Goal: Task Accomplishment & Management: Manage account settings

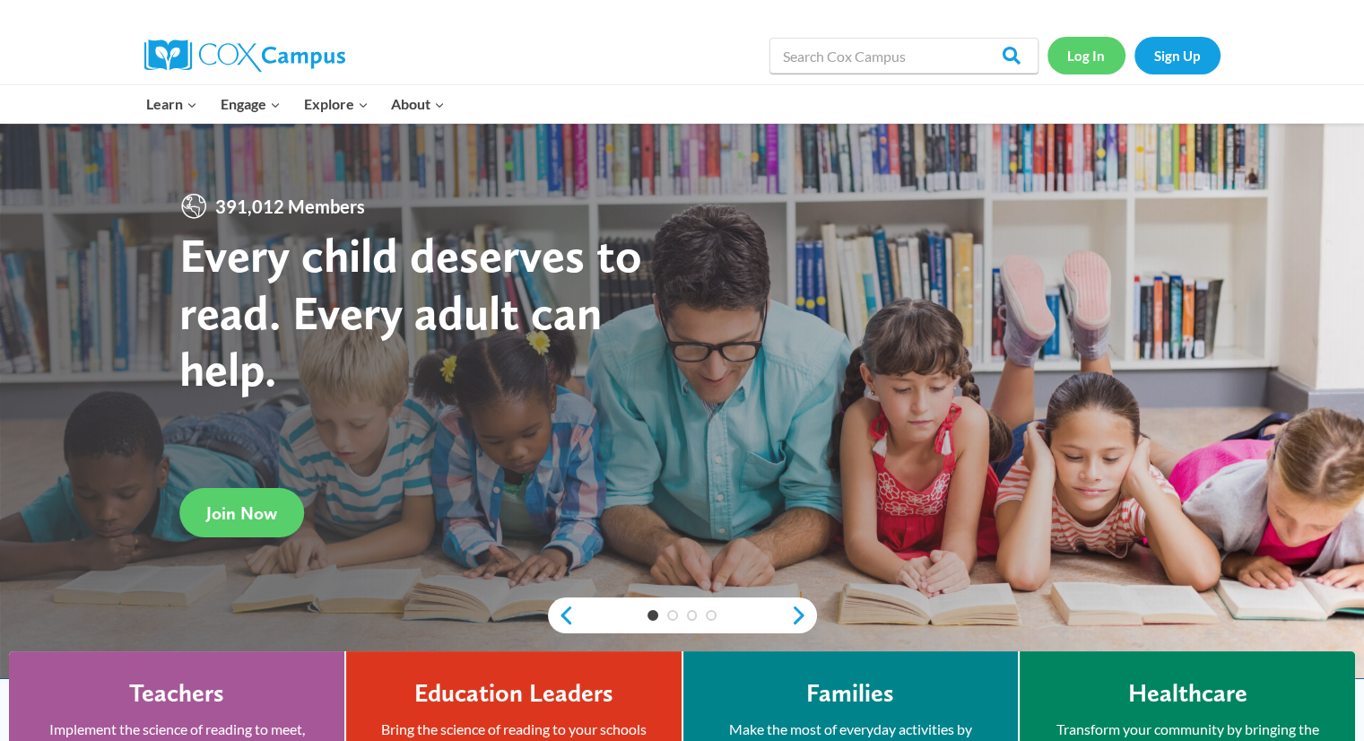
click at [1081, 54] on link "Log In" at bounding box center [1087, 55] width 78 height 37
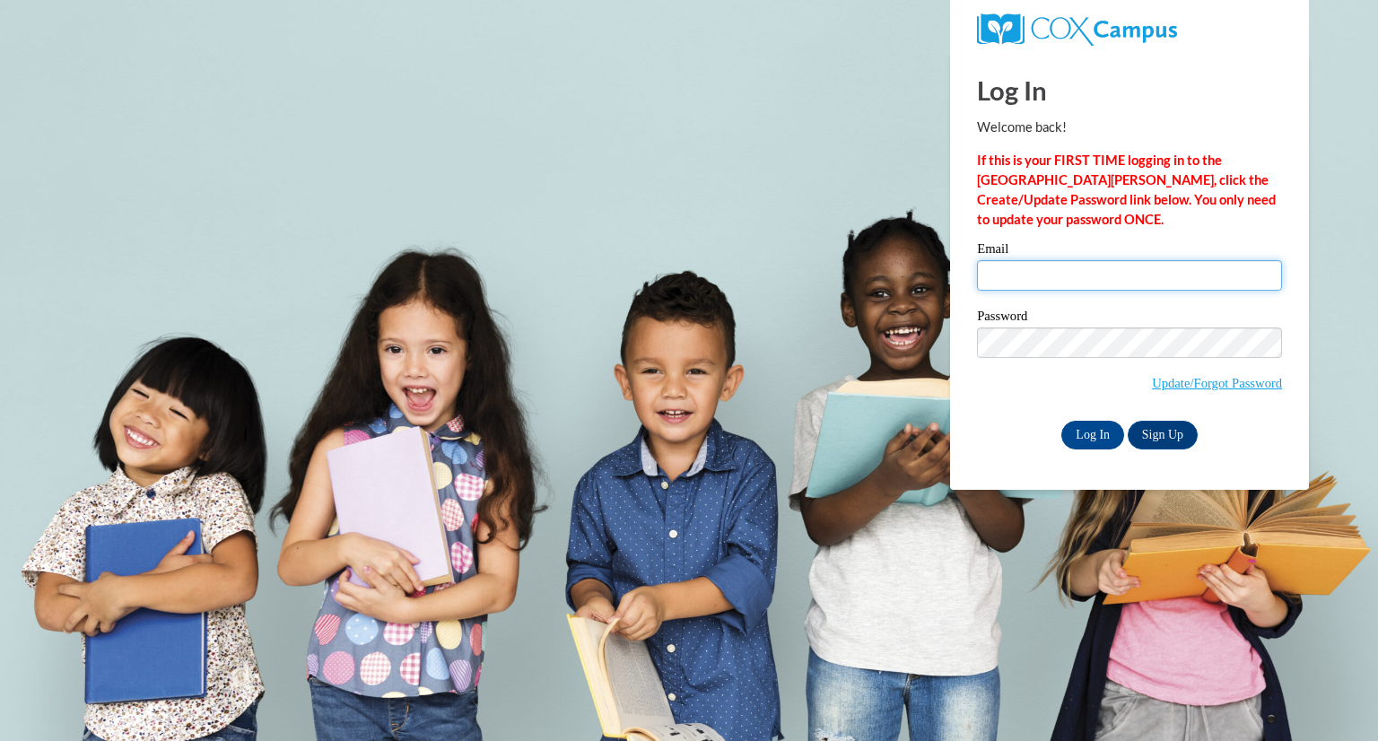
click at [1026, 277] on input "Email" at bounding box center [1129, 275] width 305 height 30
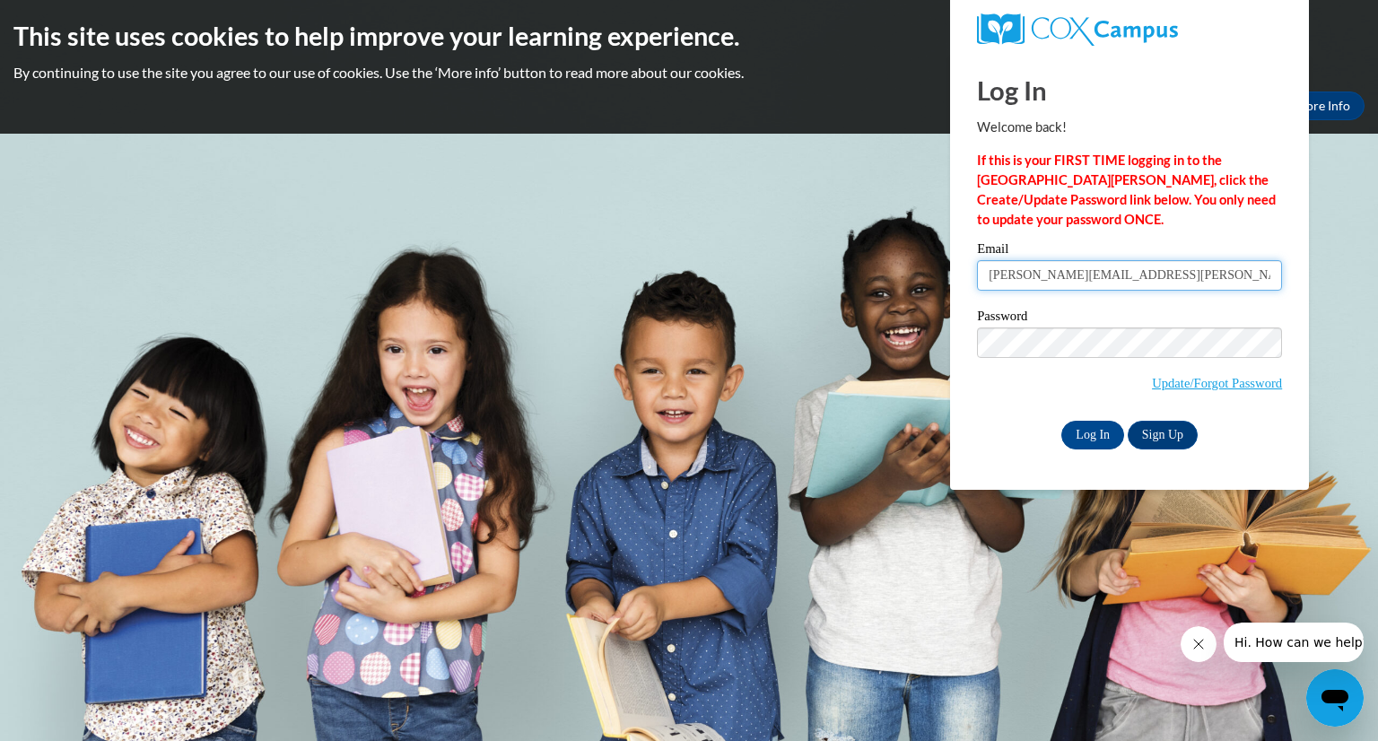
type input "chermaine.tolbert@qccga.org"
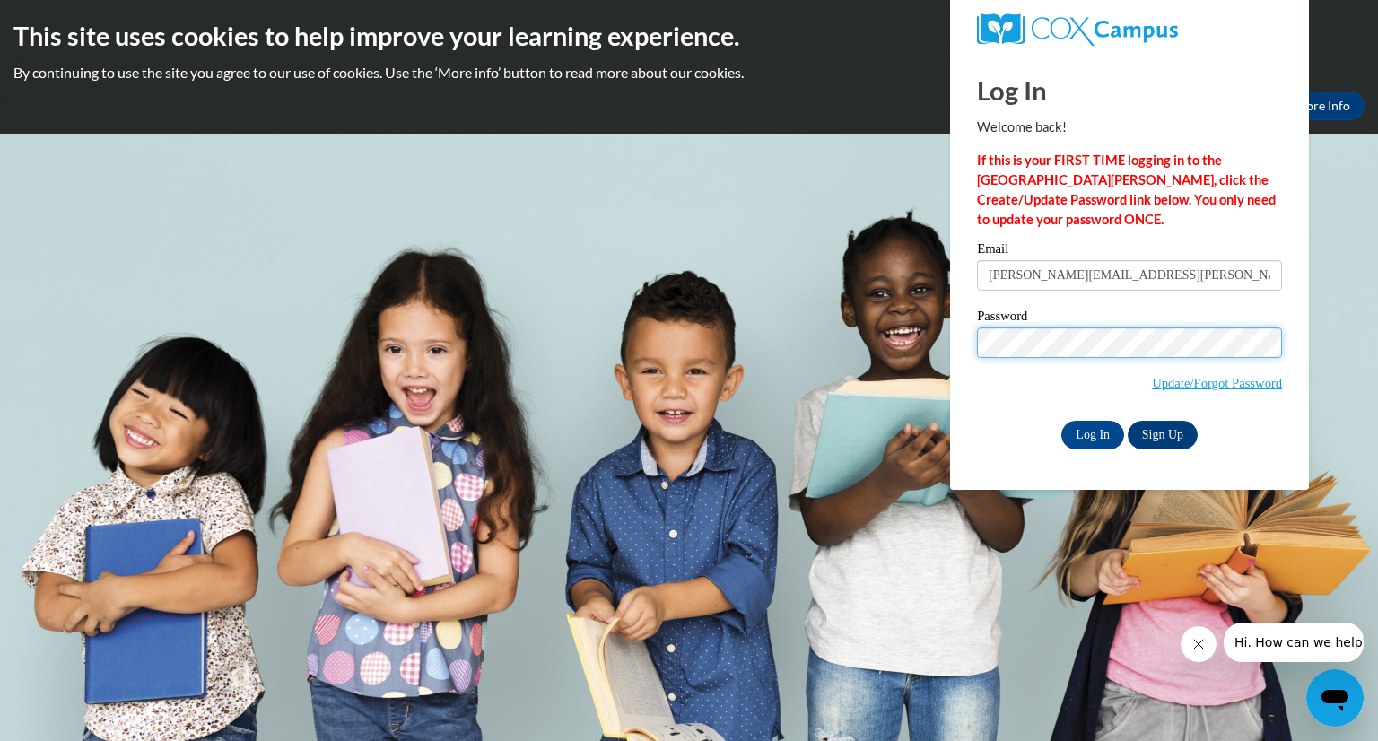
click at [1061, 421] on input "Log In" at bounding box center [1092, 435] width 63 height 29
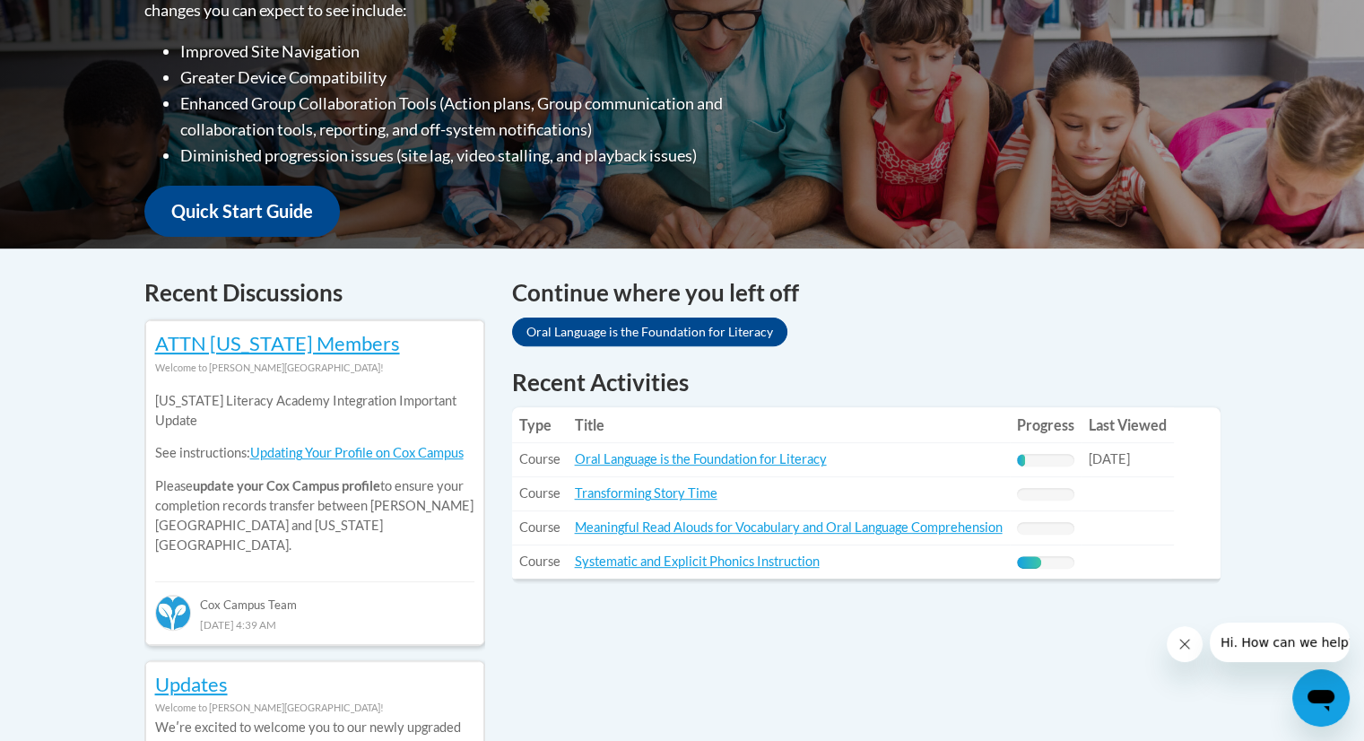
scroll to position [538, 0]
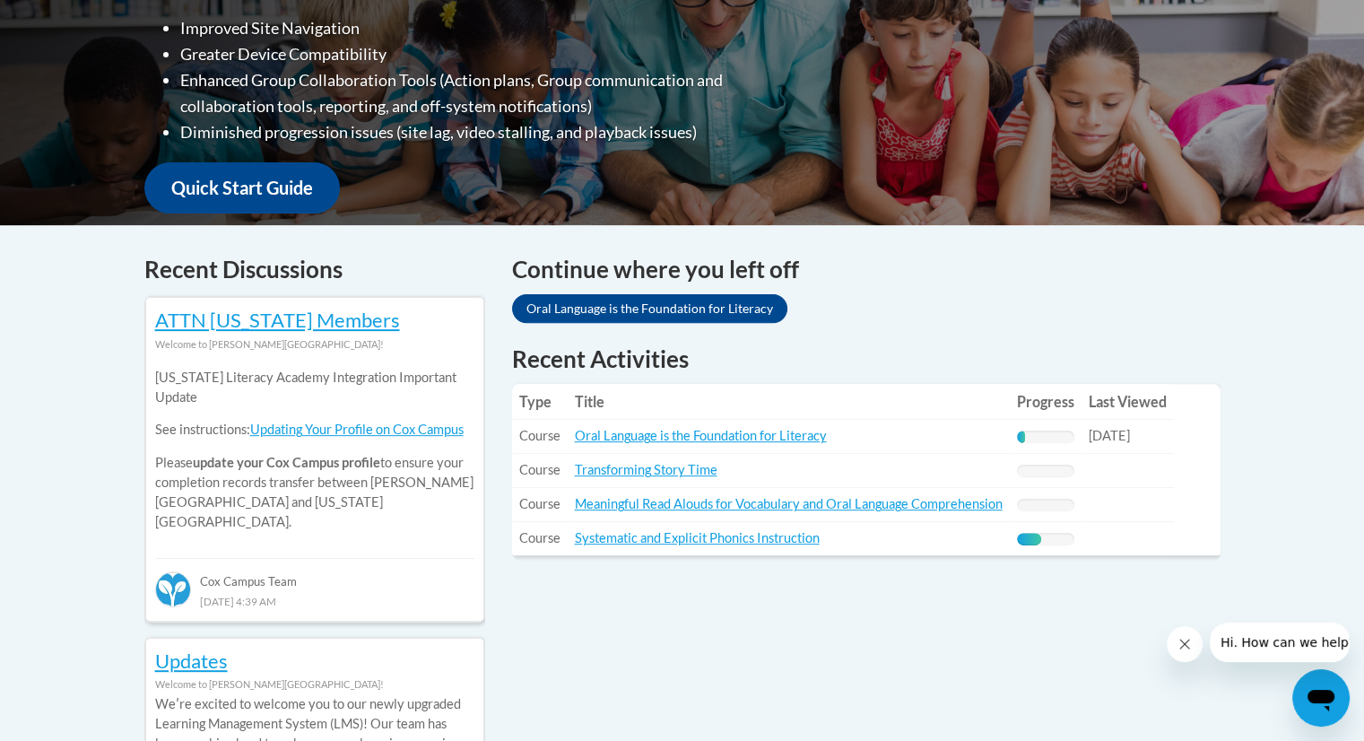
drag, startPoint x: 852, startPoint y: 440, endPoint x: 552, endPoint y: 441, distance: 300.5
click at [552, 441] on tr "Type: Course Title: Oral Language is the Foundation for Literacy Progress: 15% …" at bounding box center [843, 437] width 662 height 34
copy tr "e Title: Oral Language is the Foundation for Literacy"
